Goal: Submit feedback/report problem: Submit feedback/report problem

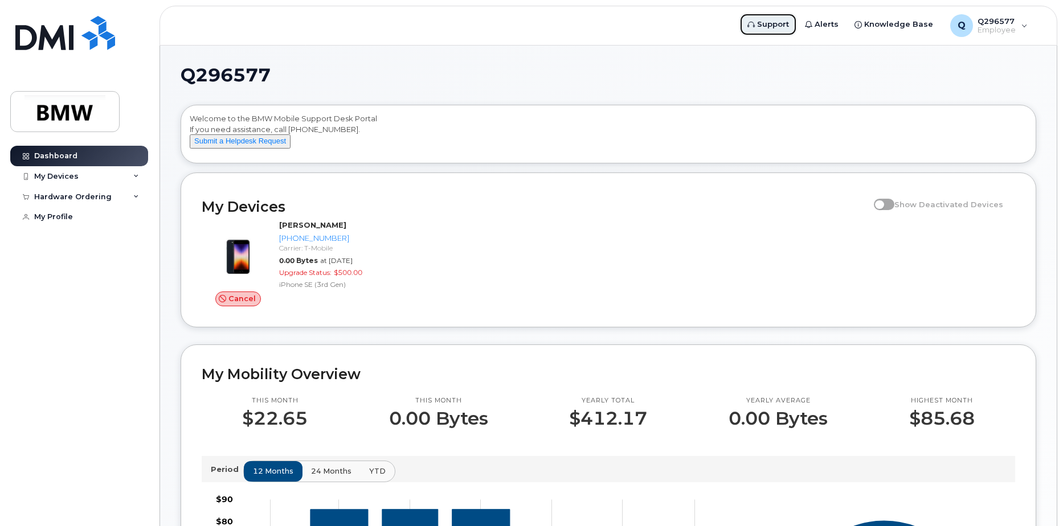
click at [782, 21] on span "Support" at bounding box center [773, 24] width 32 height 11
click at [136, 174] on icon at bounding box center [136, 177] width 6 height 6
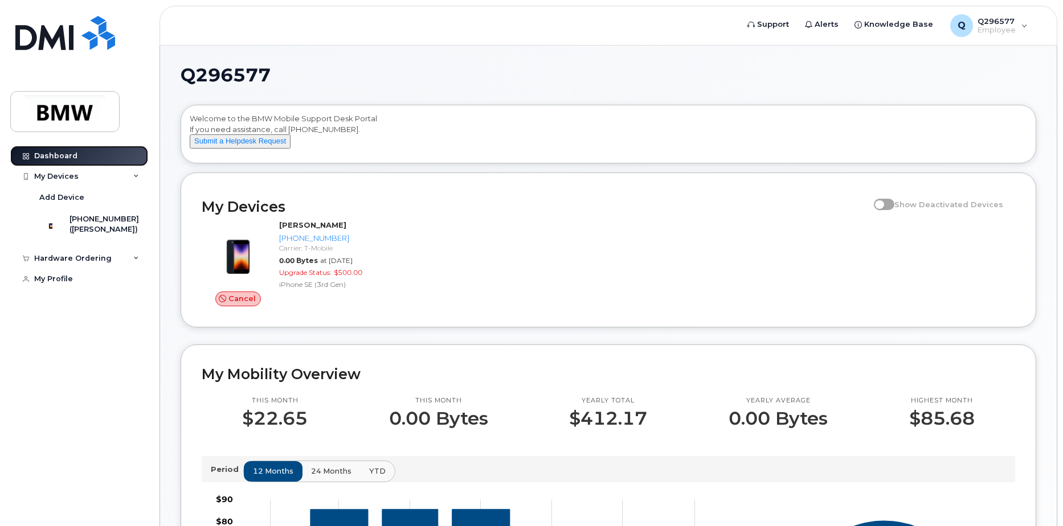
click at [61, 153] on div "Dashboard" at bounding box center [55, 155] width 43 height 9
click at [266, 149] on button "Submit a Helpdesk Request" at bounding box center [240, 141] width 101 height 14
click at [134, 177] on icon at bounding box center [136, 177] width 6 height 6
click at [65, 232] on div at bounding box center [51, 225] width 30 height 23
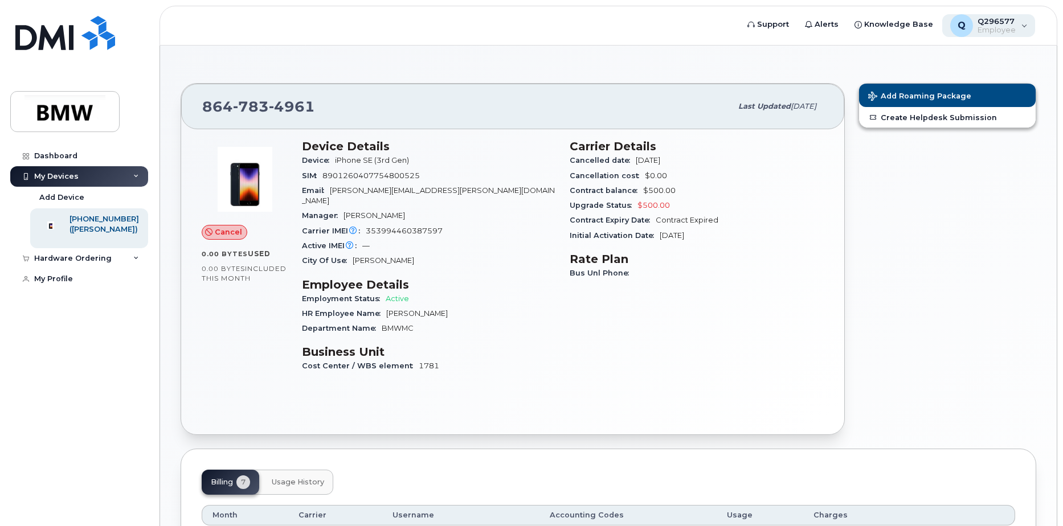
click at [1027, 21] on div "Q Q296577 Employee" at bounding box center [988, 25] width 93 height 23
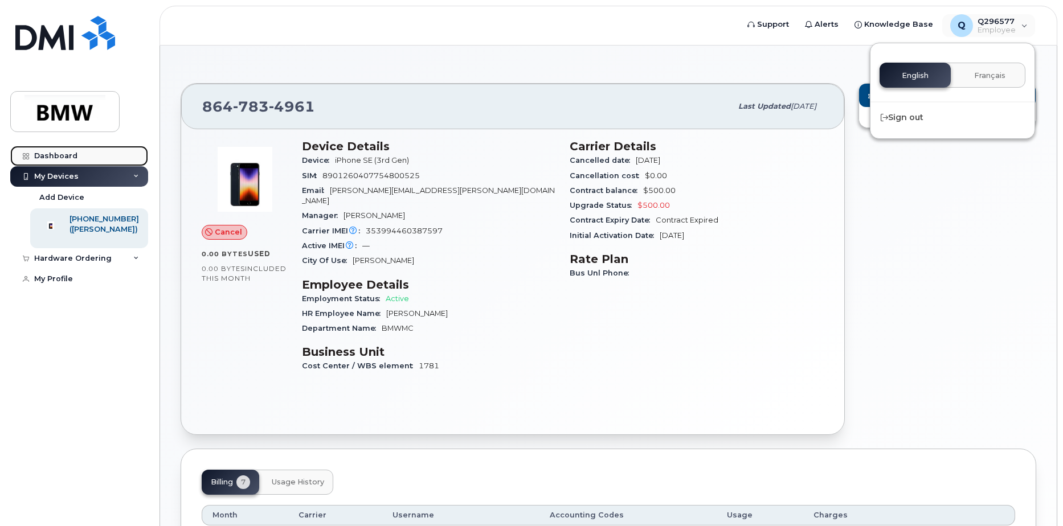
click at [56, 154] on div "Dashboard" at bounding box center [55, 155] width 43 height 9
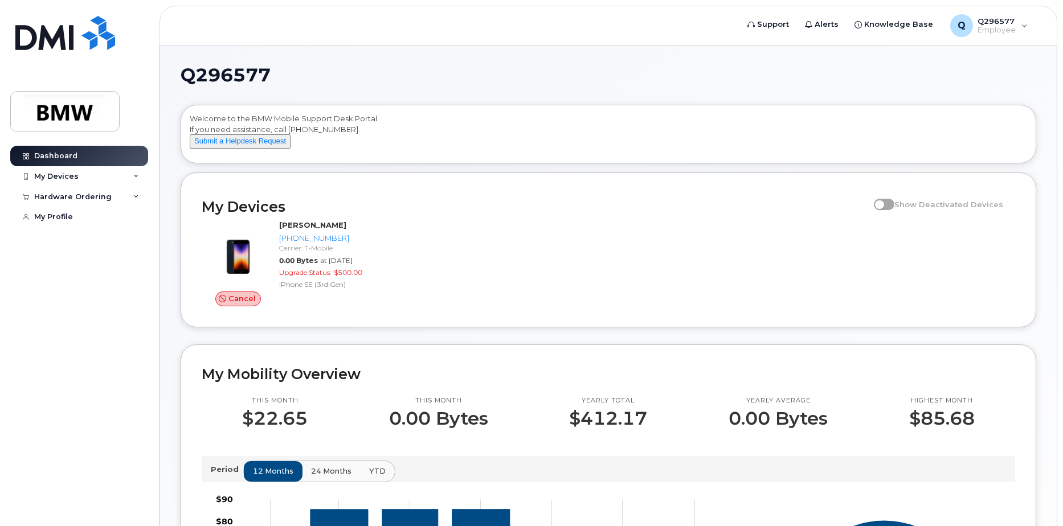
click at [888, 210] on span at bounding box center [884, 204] width 21 height 11
